Goal: Check status: Check status

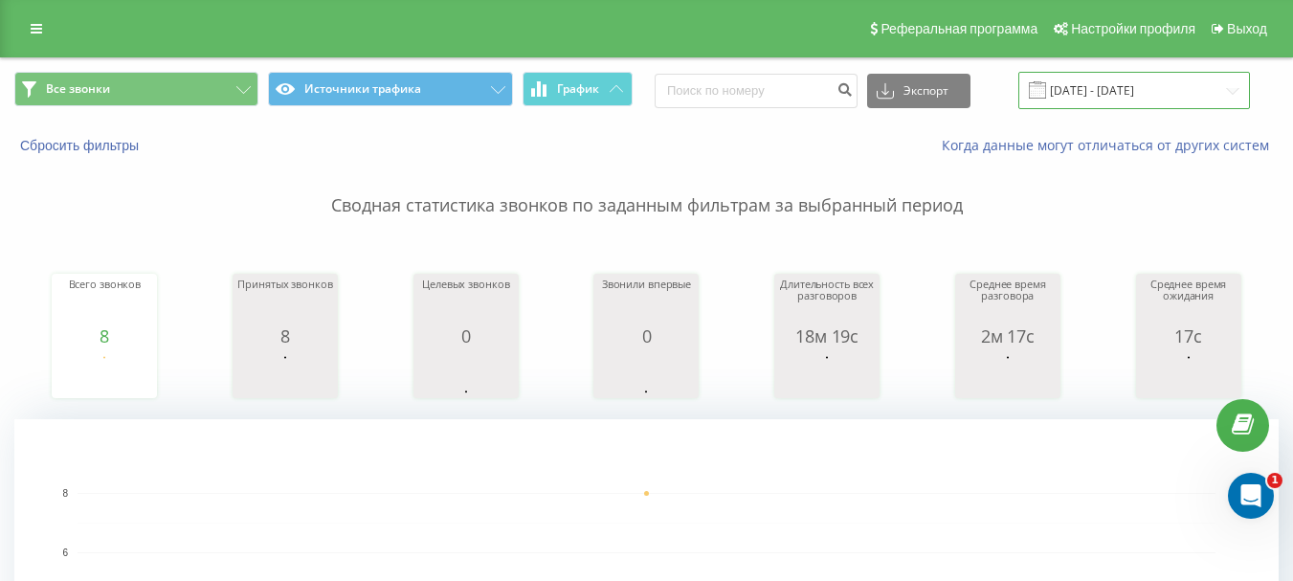
click at [1125, 105] on input "26.06.2025 - 26.06.2025" at bounding box center [1134, 90] width 232 height 37
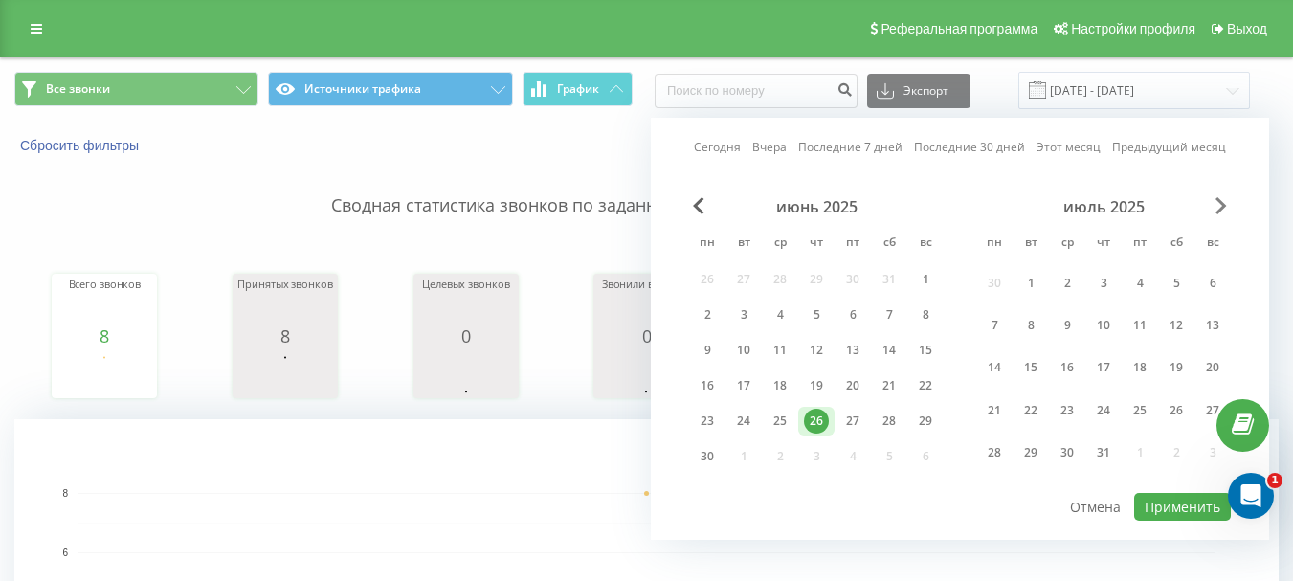
click at [1217, 197] on span "Next Month" at bounding box center [1220, 205] width 11 height 17
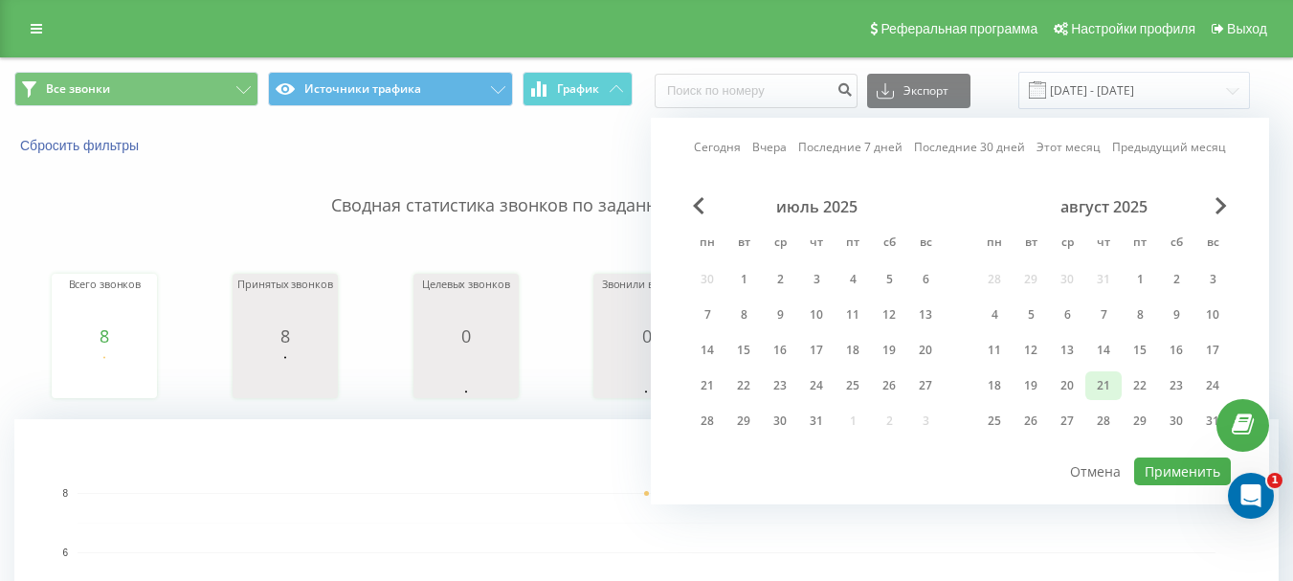
click at [1102, 388] on div "21" at bounding box center [1103, 385] width 25 height 25
click at [1175, 472] on button "Применить" at bounding box center [1182, 471] width 97 height 28
type input "[DATE] - [DATE]"
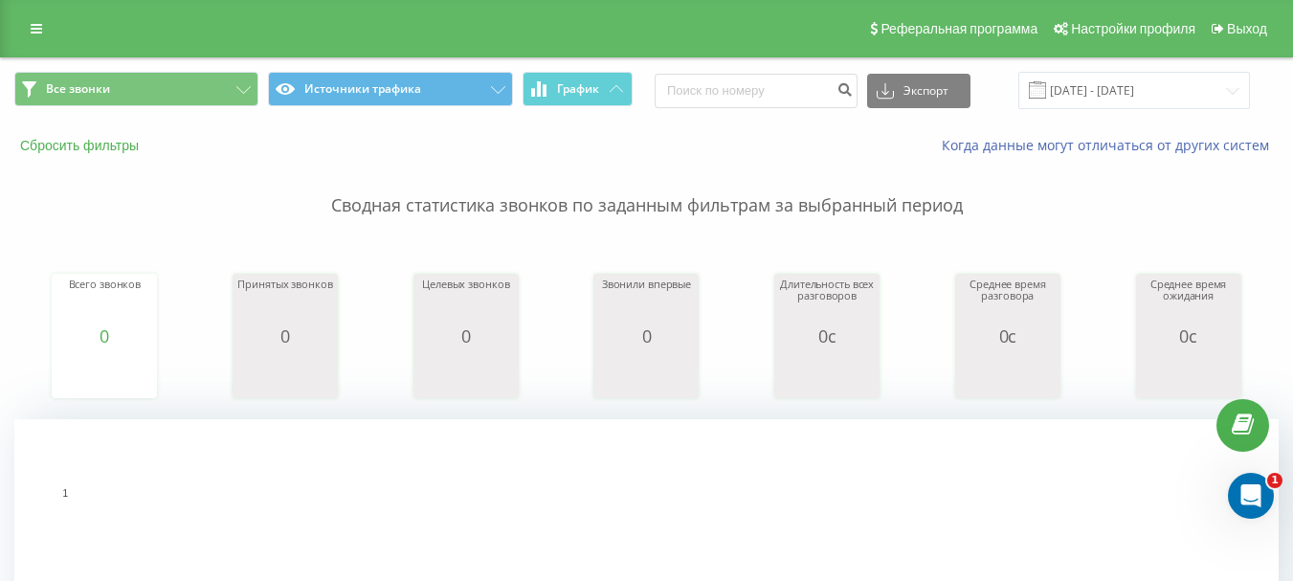
click at [93, 140] on button "Сбросить фильтры" at bounding box center [81, 145] width 134 height 17
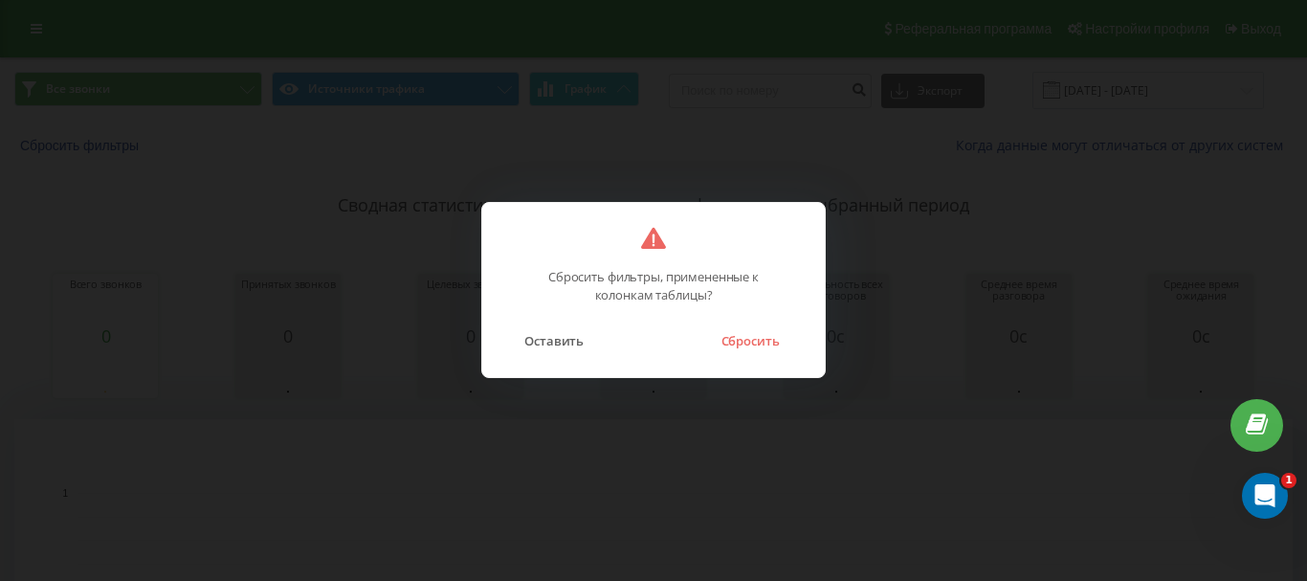
click at [730, 332] on button "Сбросить" at bounding box center [750, 340] width 78 height 25
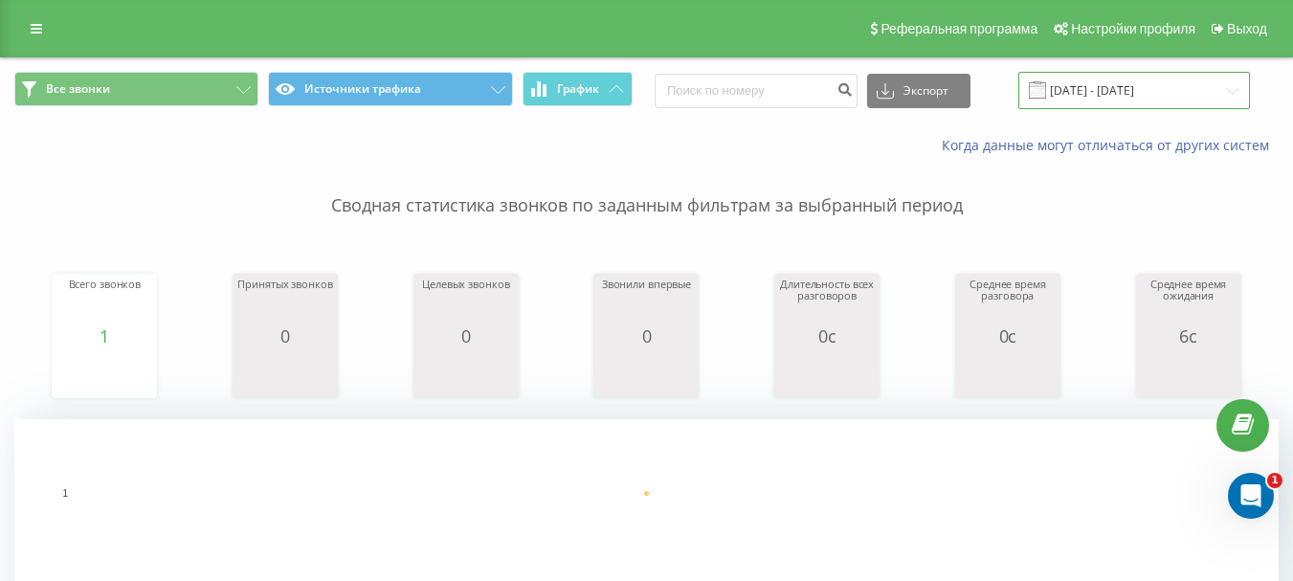
click at [1167, 78] on input "[DATE] - [DATE]" at bounding box center [1134, 90] width 232 height 37
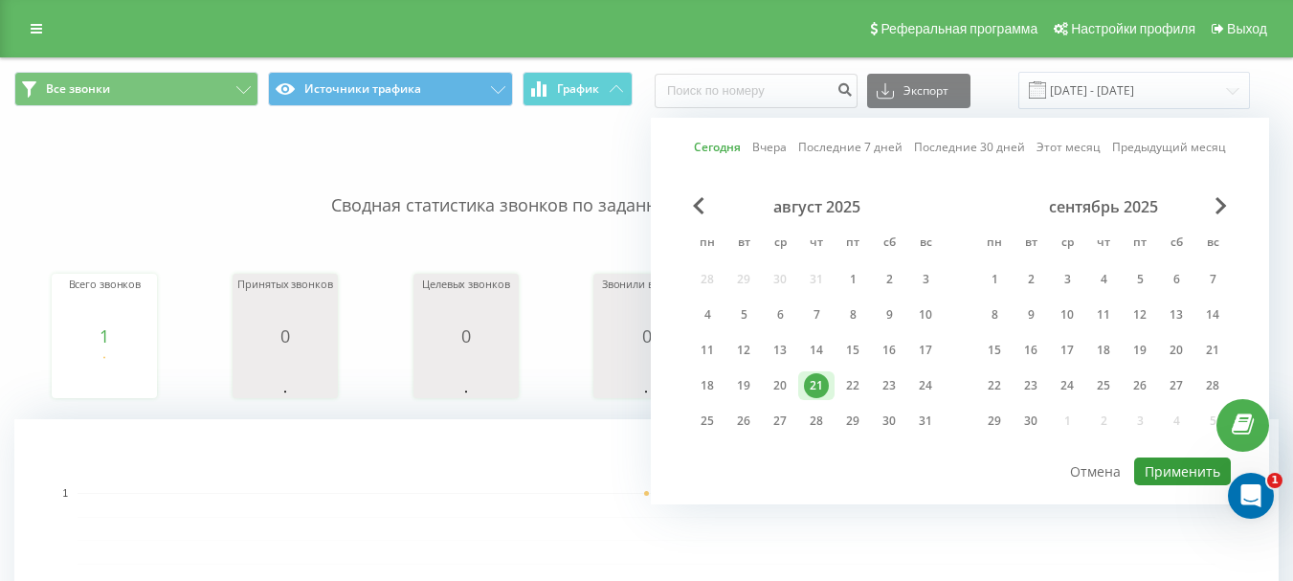
click at [1164, 473] on button "Применить" at bounding box center [1182, 471] width 97 height 28
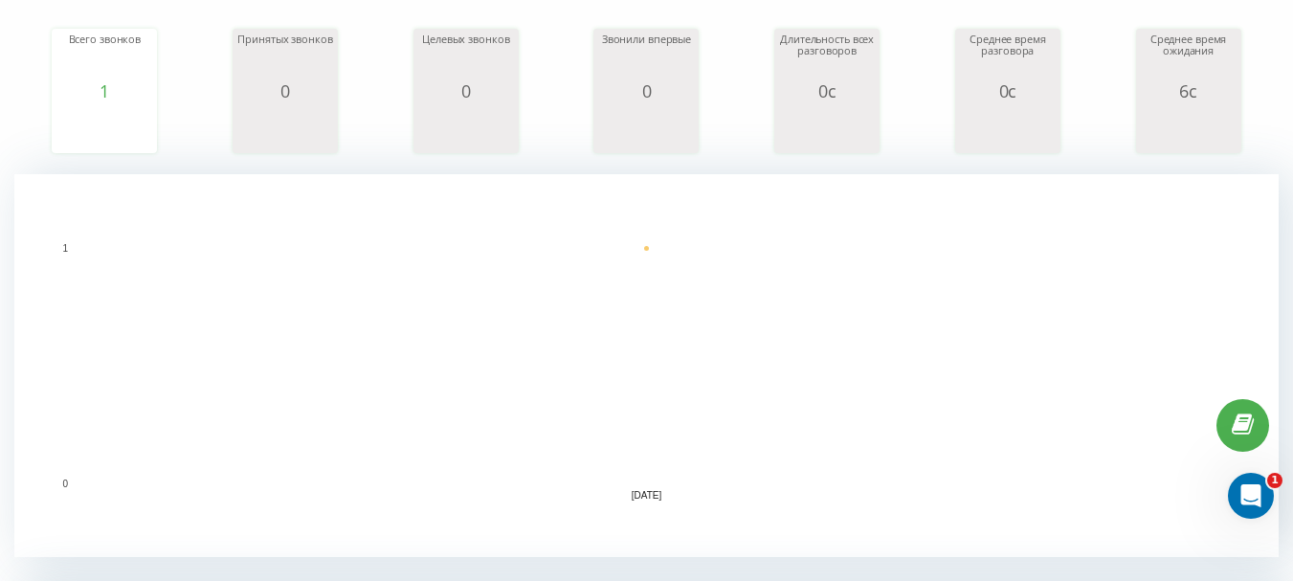
scroll to position [383, 0]
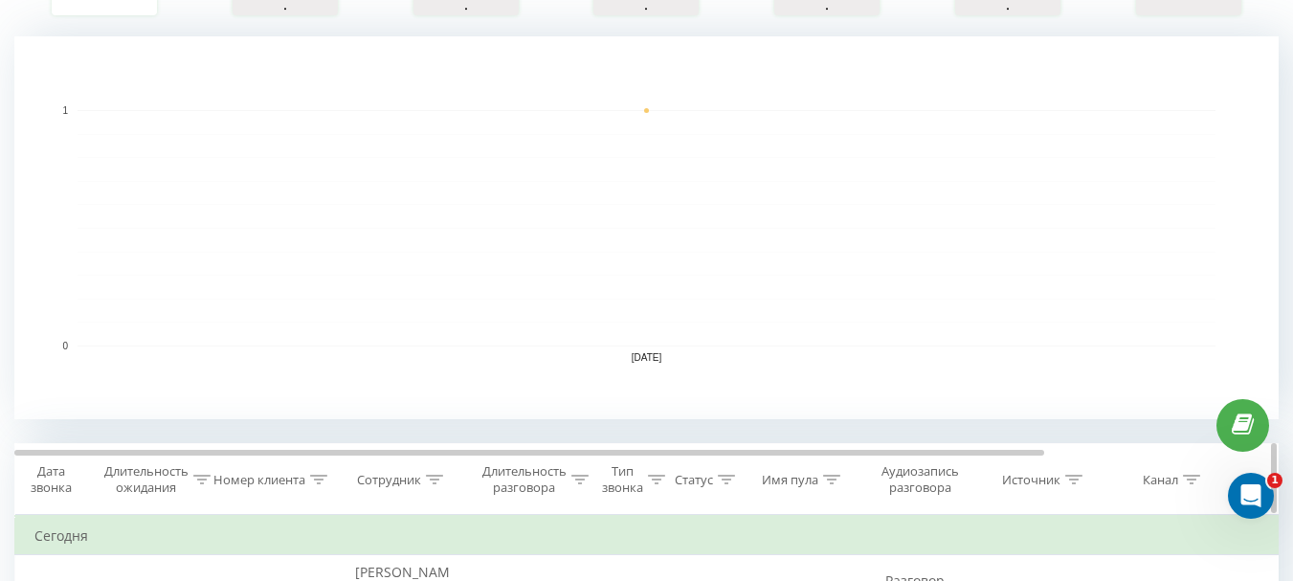
click at [550, 481] on div "Длительность разговора" at bounding box center [524, 479] width 84 height 33
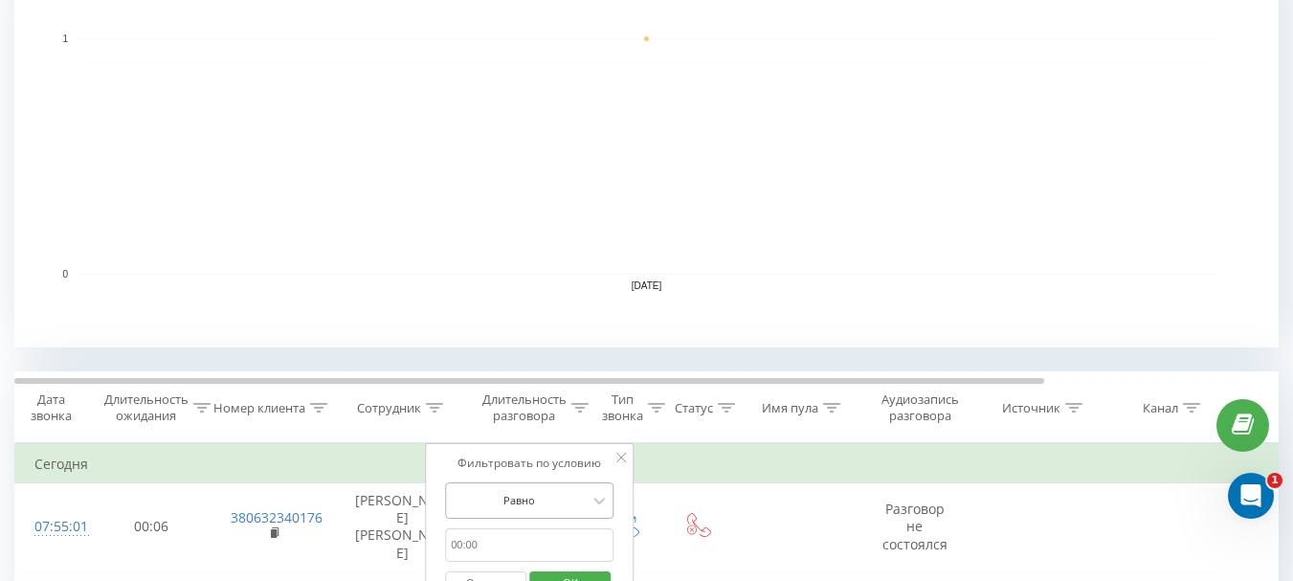
scroll to position [479, 0]
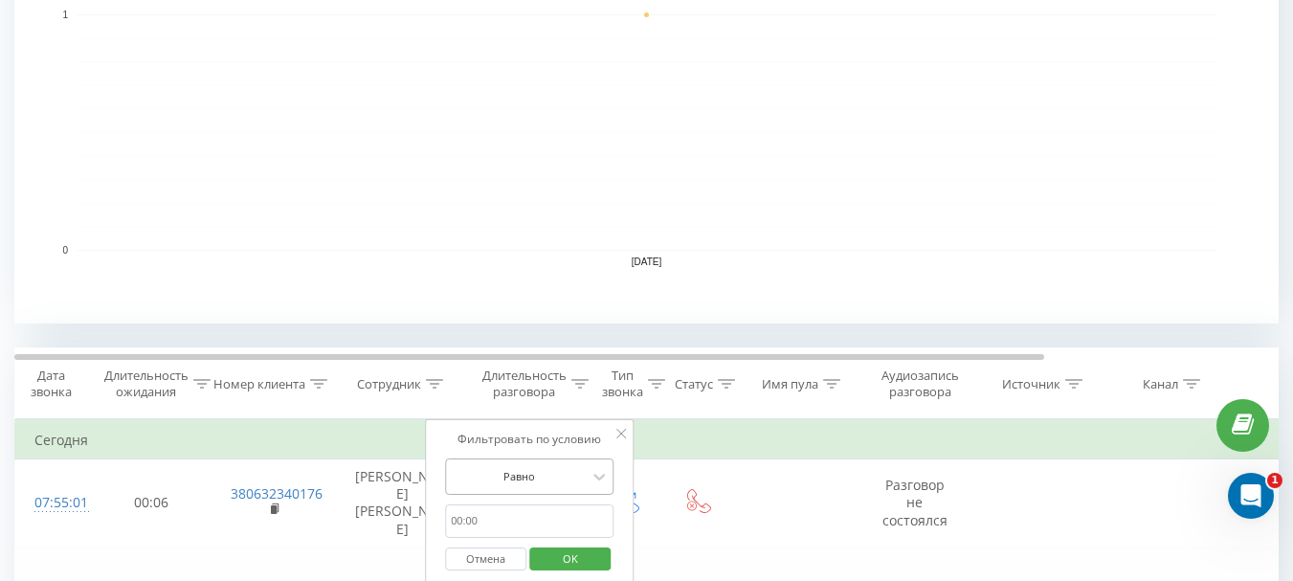
click at [537, 482] on div "Равно" at bounding box center [529, 476] width 168 height 36
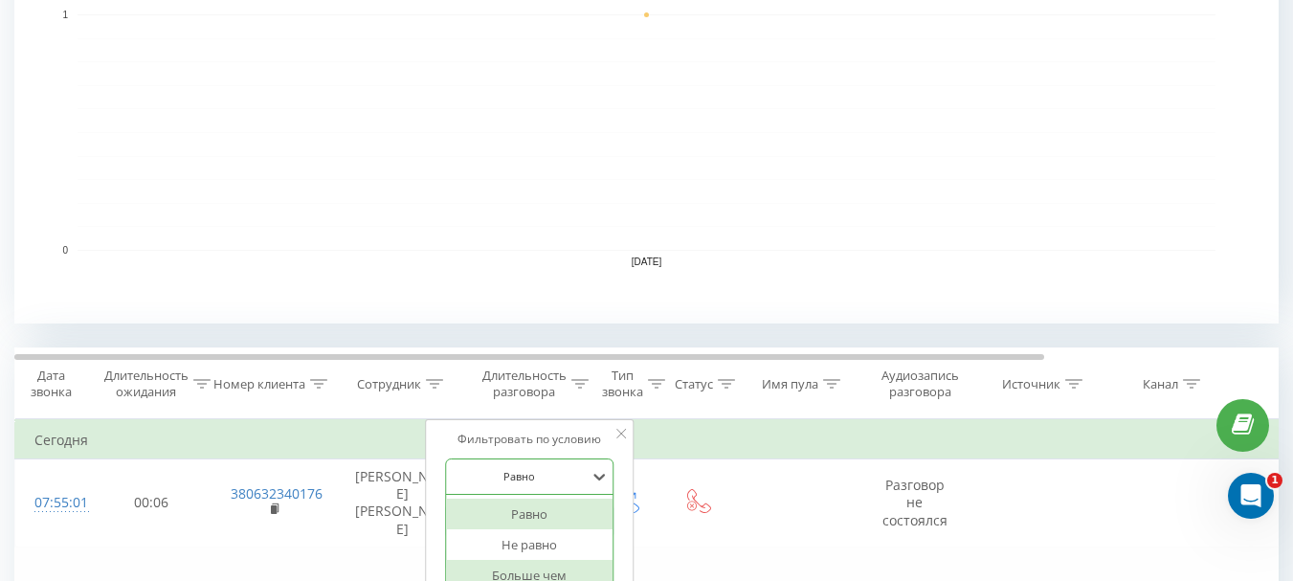
scroll to position [585, 0]
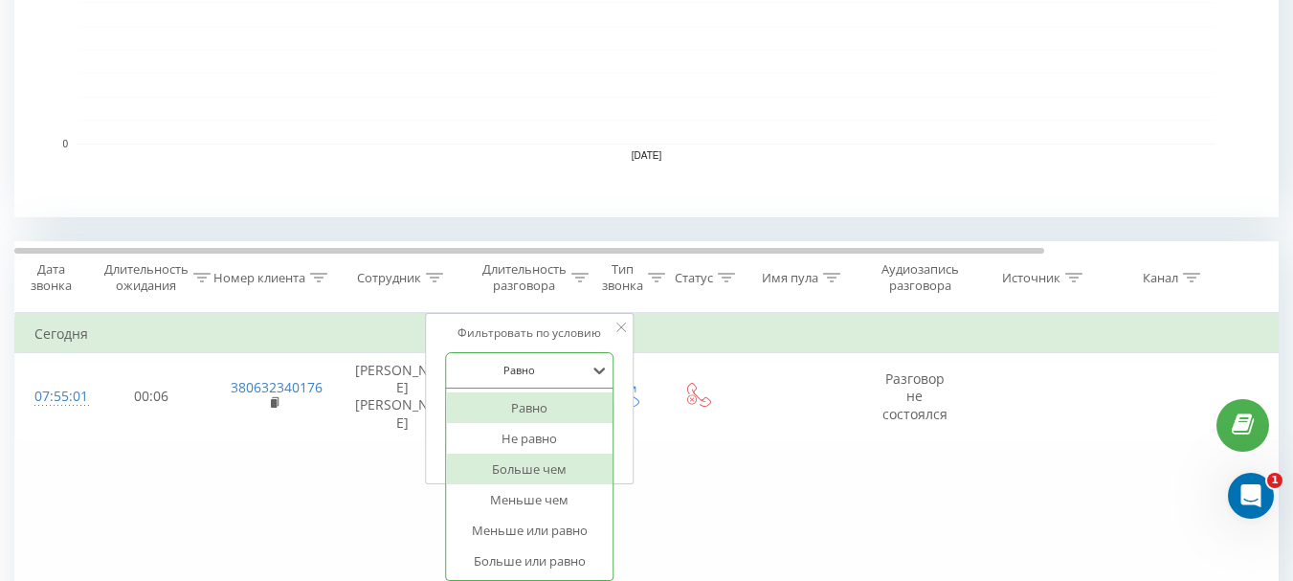
click at [555, 464] on div "Больше чем" at bounding box center [529, 469] width 167 height 31
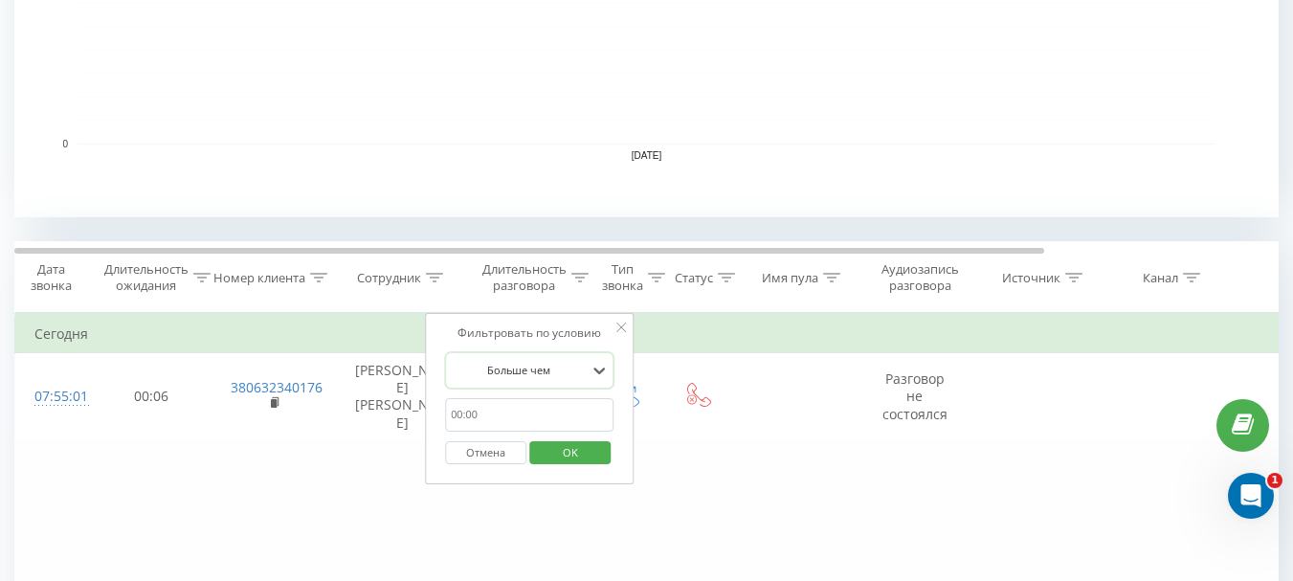
click at [533, 417] on input "text" at bounding box center [529, 414] width 168 height 33
type input "00:20"
click at [554, 456] on span "OK" at bounding box center [571, 452] width 54 height 30
